Goal: Navigation & Orientation: Find specific page/section

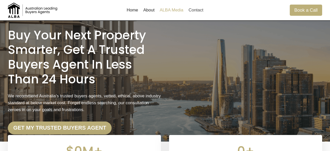
click at [173, 11] on link "ALBA Media" at bounding box center [171, 10] width 29 height 12
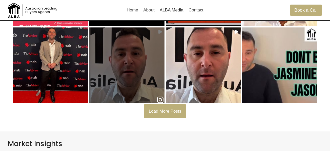
scroll to position [259, 0]
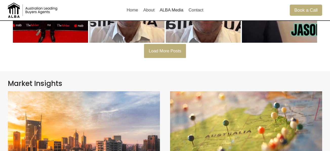
click at [171, 48] on span "Load More Posts" at bounding box center [165, 50] width 33 height 5
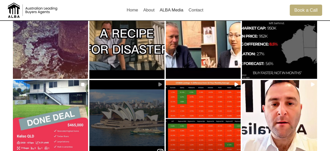
scroll to position [0, 0]
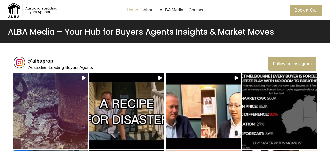
click at [136, 11] on link "Home" at bounding box center [132, 10] width 17 height 12
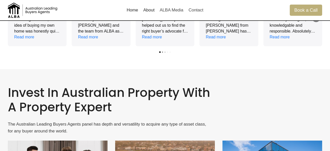
scroll to position [593, 0]
